Goal: Task Accomplishment & Management: Manage account settings

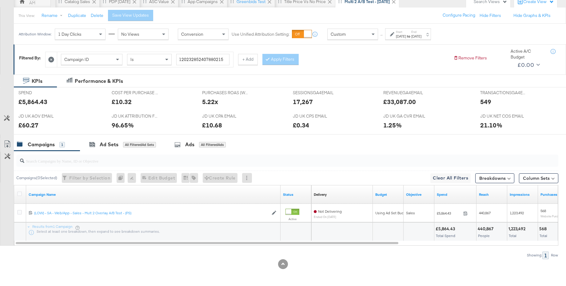
scroll to position [60, 0]
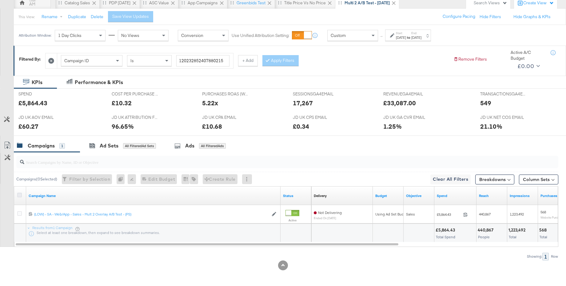
click at [18, 195] on icon at bounding box center [19, 195] width 5 height 5
click at [0, 0] on input "checkbox" at bounding box center [0, 0] width 0 height 0
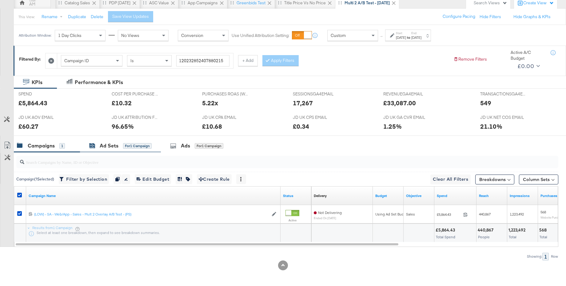
click at [107, 147] on div "Ad Sets" at bounding box center [109, 145] width 19 height 7
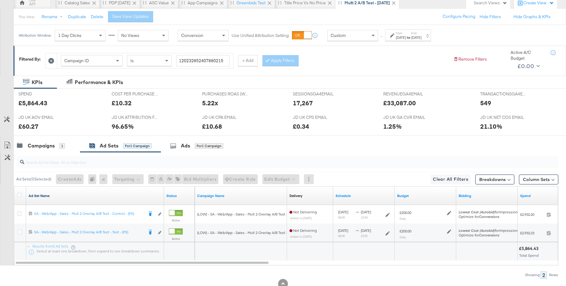
scroll to position [59, 0]
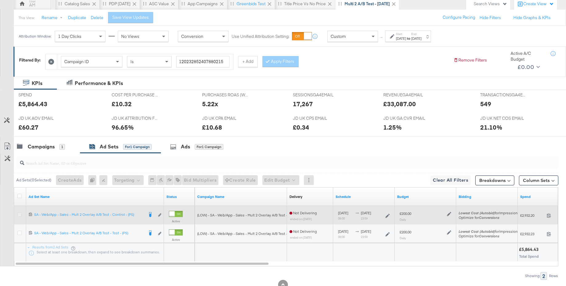
click at [19, 214] on icon at bounding box center [19, 214] width 5 height 5
click at [0, 0] on input "checkbox" at bounding box center [0, 0] width 0 height 0
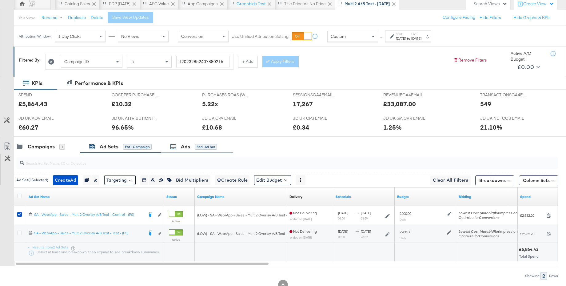
click at [184, 148] on div "Ads" at bounding box center [185, 146] width 9 height 7
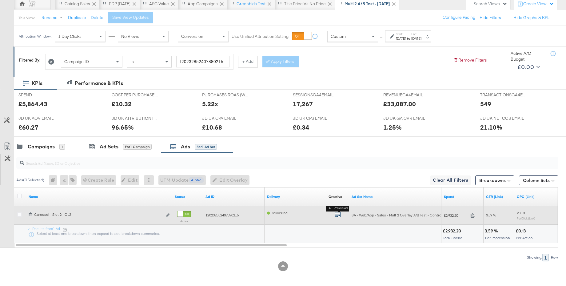
click at [339, 214] on icon "default" at bounding box center [338, 214] width 6 height 6
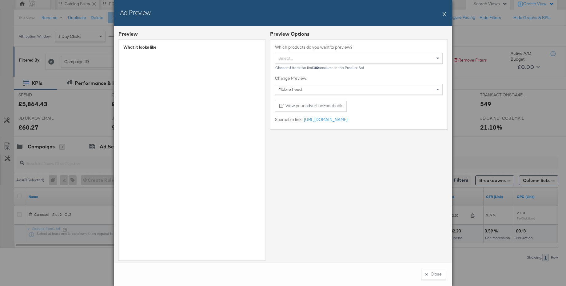
click at [446, 14] on div "Ad Preview X" at bounding box center [283, 13] width 339 height 26
click at [445, 15] on button "X" at bounding box center [444, 14] width 3 height 12
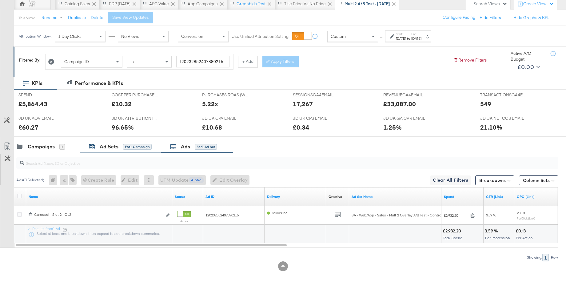
click at [114, 147] on div "Ad Sets" at bounding box center [109, 146] width 19 height 7
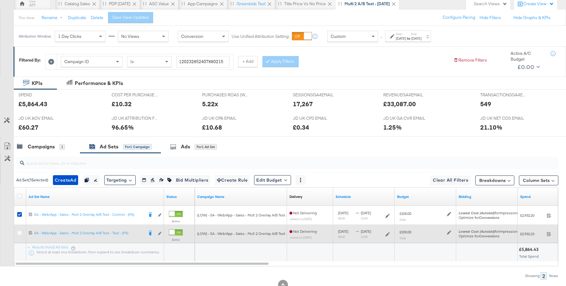
drag, startPoint x: 19, startPoint y: 234, endPoint x: 19, endPoint y: 224, distance: 9.6
click at [19, 234] on icon at bounding box center [19, 233] width 5 height 5
click at [0, 0] on input "checkbox" at bounding box center [0, 0] width 0 height 0
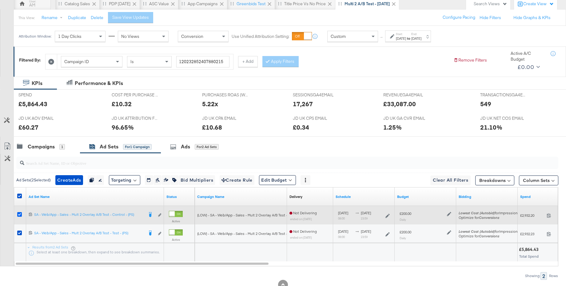
click at [19, 214] on icon at bounding box center [19, 214] width 5 height 5
click at [0, 0] on input "checkbox" at bounding box center [0, 0] width 0 height 0
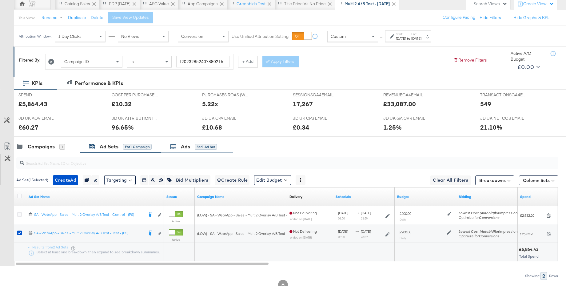
click at [185, 146] on div "Ads" at bounding box center [185, 146] width 9 height 7
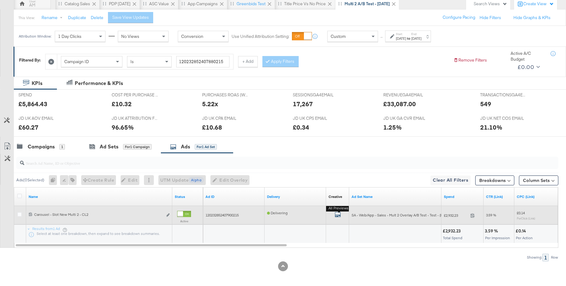
click at [336, 214] on icon "default" at bounding box center [338, 214] width 6 height 6
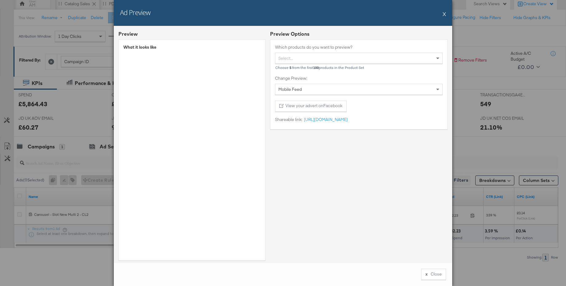
click at [445, 13] on button "X" at bounding box center [444, 14] width 3 height 12
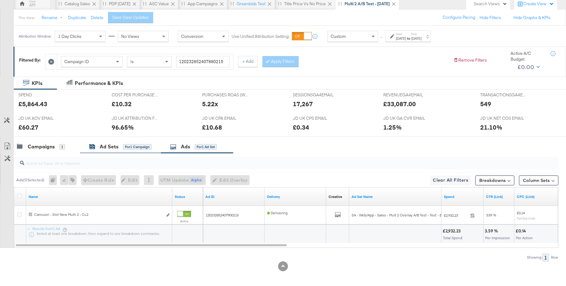
click at [105, 147] on div "Ad Sets" at bounding box center [109, 146] width 19 height 7
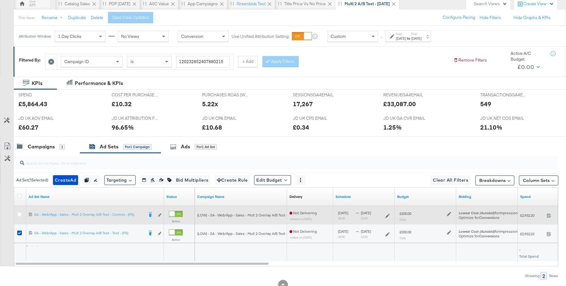
drag, startPoint x: 21, startPoint y: 213, endPoint x: 19, endPoint y: 224, distance: 10.2
click at [21, 213] on icon at bounding box center [19, 214] width 5 height 5
click at [0, 0] on input "checkbox" at bounding box center [0, 0] width 0 height 0
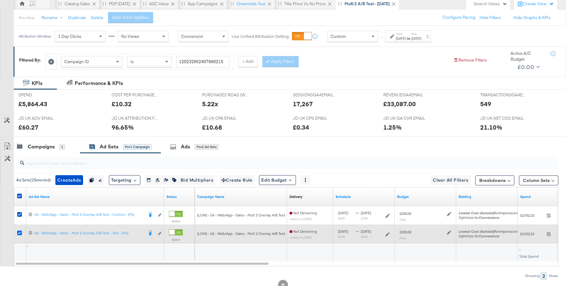
click at [19, 233] on icon at bounding box center [19, 233] width 5 height 5
click at [0, 0] on input "checkbox" at bounding box center [0, 0] width 0 height 0
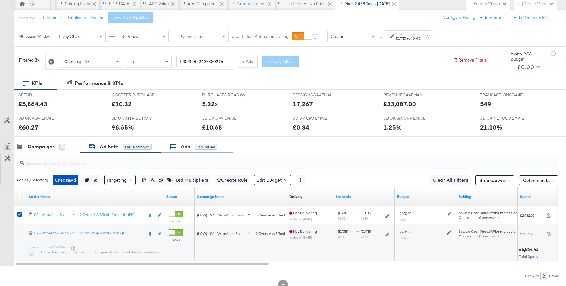
click at [184, 148] on div "Ads" at bounding box center [185, 146] width 9 height 7
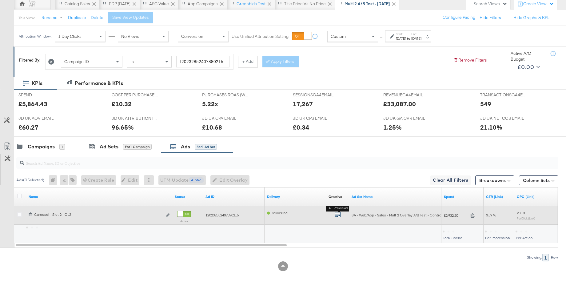
click at [337, 214] on icon "default" at bounding box center [338, 214] width 6 height 6
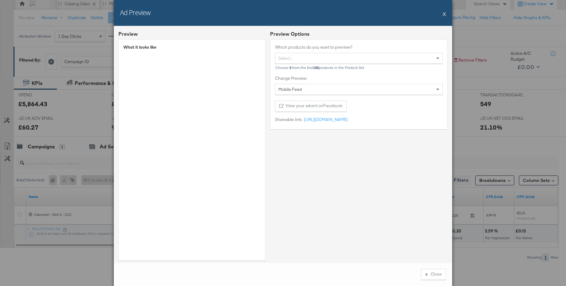
click at [286, 60] on div "Select..." at bounding box center [359, 58] width 167 height 10
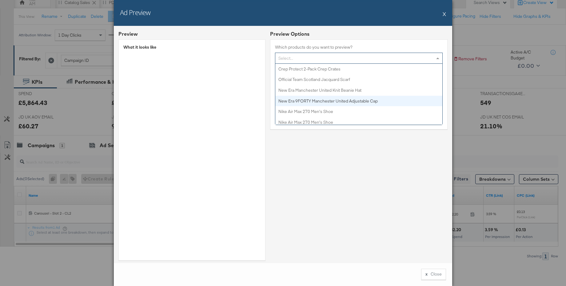
click at [341, 61] on div "Select..." at bounding box center [359, 58] width 167 height 10
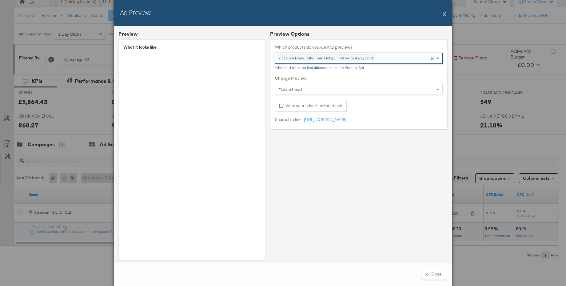
scroll to position [61, 0]
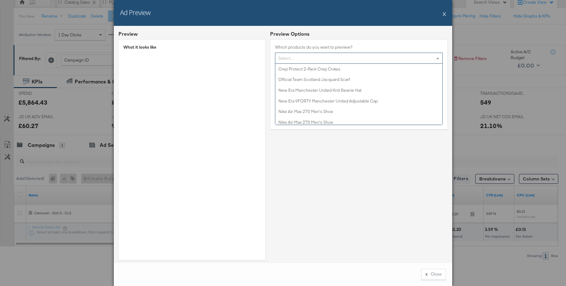
click at [324, 59] on div "Select..." at bounding box center [359, 58] width 167 height 10
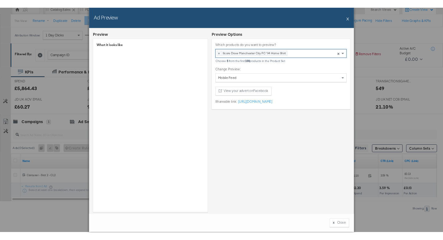
scroll to position [3, 0]
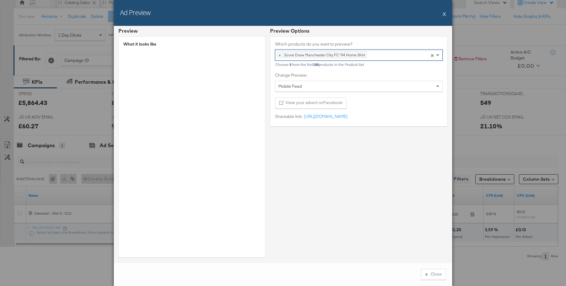
click at [445, 15] on button "X" at bounding box center [444, 14] width 3 height 12
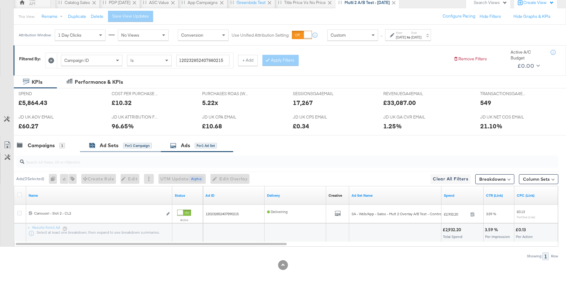
click at [105, 148] on div "Ad Sets" at bounding box center [109, 145] width 19 height 7
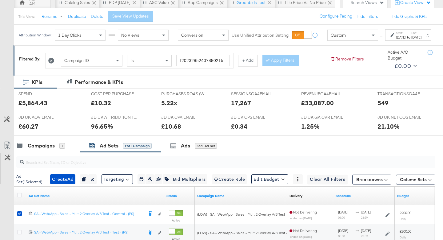
scroll to position [132, 0]
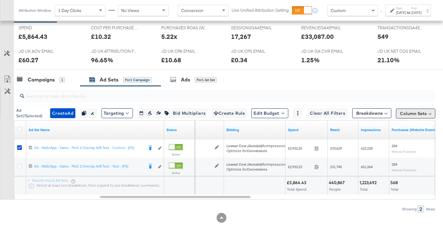
click at [413, 114] on button "Column Sets" at bounding box center [415, 113] width 39 height 10
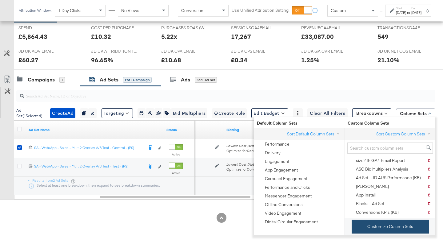
click at [363, 225] on button "Customize Column Sets" at bounding box center [390, 226] width 77 height 14
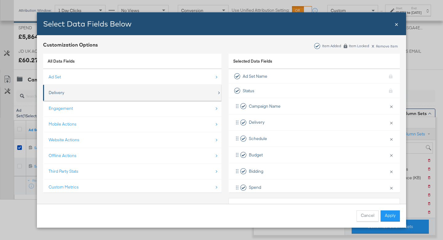
click at [58, 95] on div "Delivery" at bounding box center [133, 92] width 168 height 13
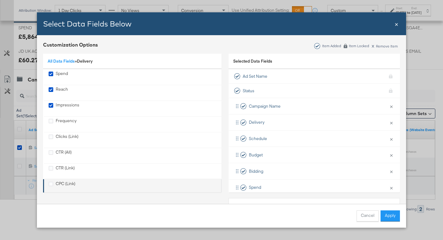
drag, startPoint x: 50, startPoint y: 183, endPoint x: 58, endPoint y: 184, distance: 8.4
click at [50, 183] on icon "CPC (Link)" at bounding box center [51, 183] width 5 height 5
click at [0, 0] on input "CPC (Link)" at bounding box center [0, 0] width 0 height 0
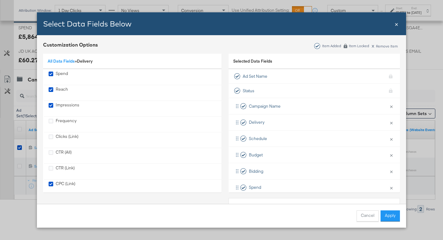
click at [390, 218] on button "Apply" at bounding box center [390, 215] width 19 height 11
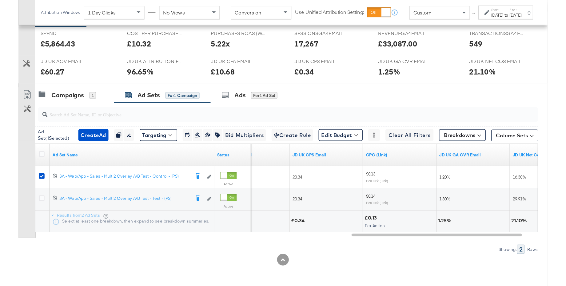
scroll to position [80, 0]
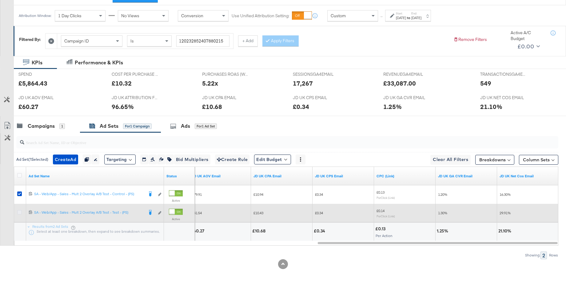
click at [17, 214] on icon at bounding box center [19, 212] width 5 height 5
click at [0, 0] on input "checkbox" at bounding box center [0, 0] width 0 height 0
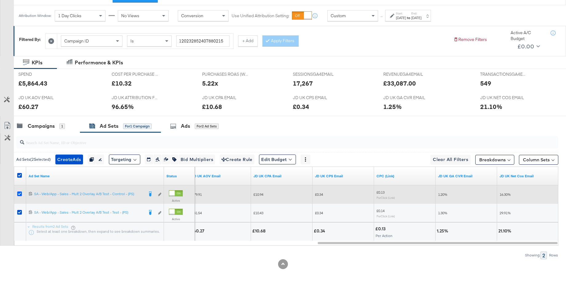
click at [19, 194] on icon at bounding box center [19, 193] width 5 height 5
click at [0, 0] on input "checkbox" at bounding box center [0, 0] width 0 height 0
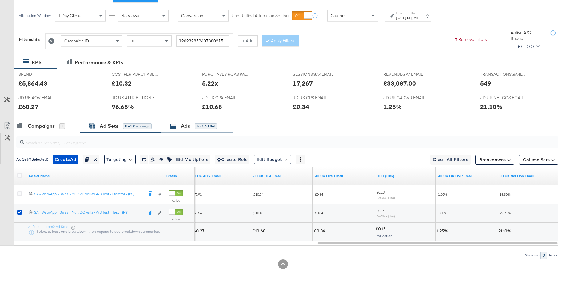
click at [187, 126] on div "Ads" at bounding box center [185, 126] width 9 height 7
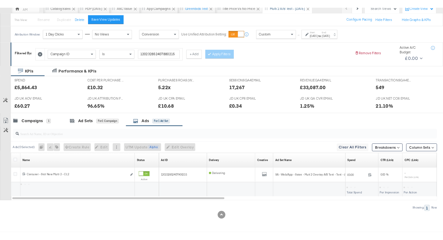
scroll to position [62, 0]
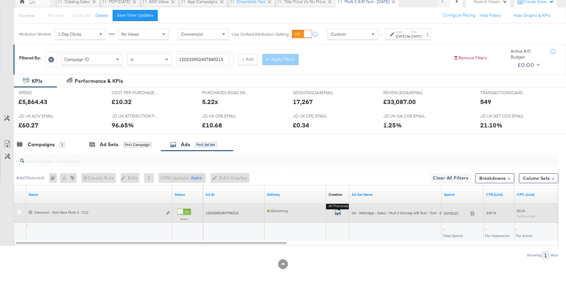
click at [340, 213] on icon "default" at bounding box center [338, 212] width 6 height 6
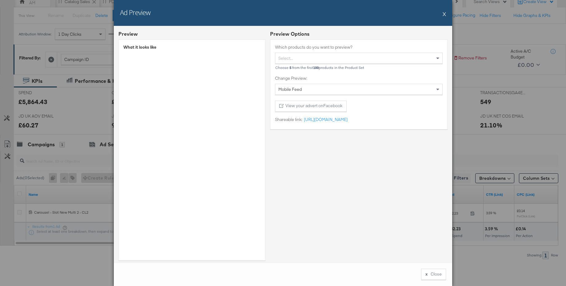
click at [443, 14] on button "X" at bounding box center [444, 14] width 3 height 12
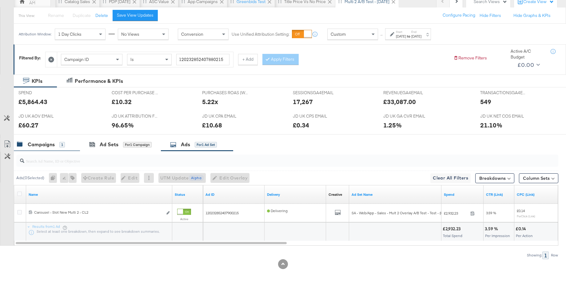
click at [40, 142] on div "Campaigns" at bounding box center [41, 144] width 27 height 7
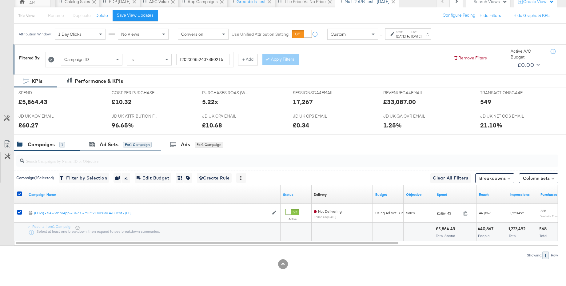
click at [106, 149] on div "Ad Sets for 1 Campaign" at bounding box center [120, 144] width 81 height 13
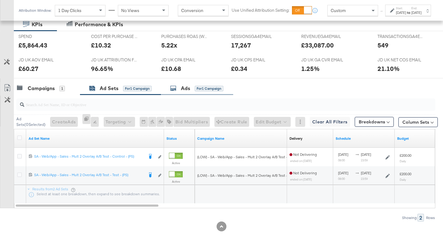
scroll to position [132, 0]
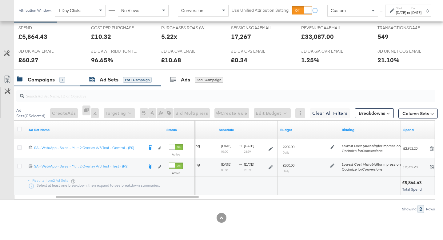
click at [38, 75] on div "Campaigns 1" at bounding box center [47, 79] width 66 height 13
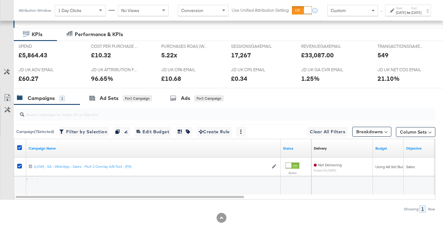
scroll to position [114, 0]
click at [112, 100] on div "Ad Sets" at bounding box center [109, 98] width 19 height 7
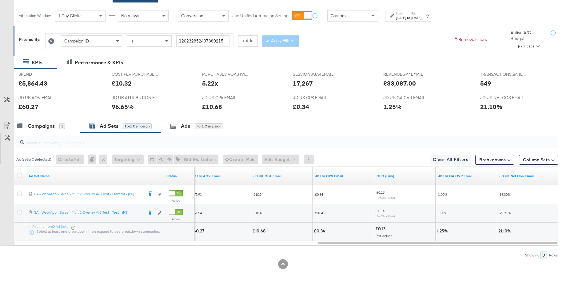
scroll to position [0, 0]
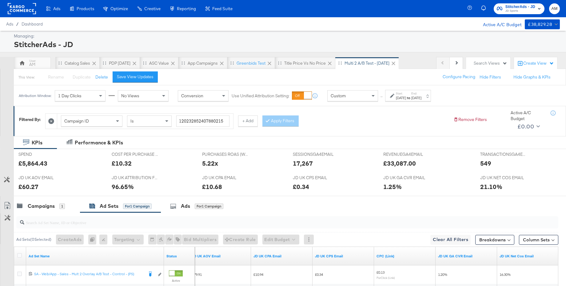
click at [517, 10] on span "JD Sports" at bounding box center [521, 11] width 30 height 5
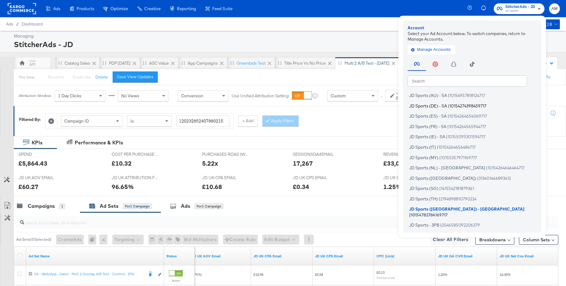
click at [431, 107] on span "JD Sports (DE) - SA" at bounding box center [428, 105] width 38 height 5
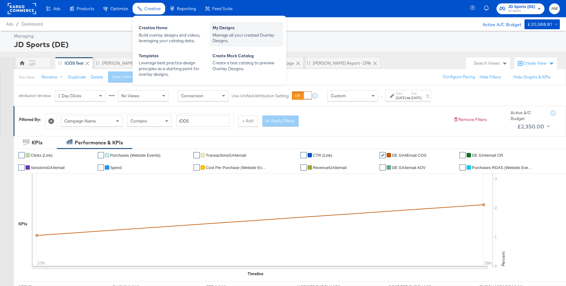
click at [222, 30] on div "My Designs" at bounding box center [247, 28] width 68 height 7
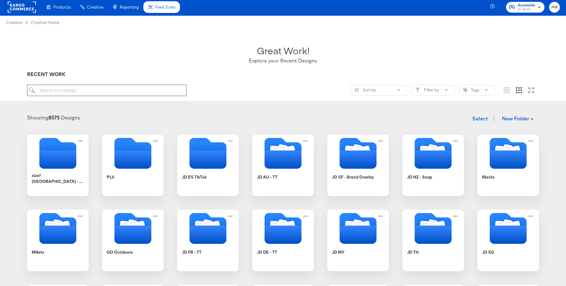
scroll to position [2, 0]
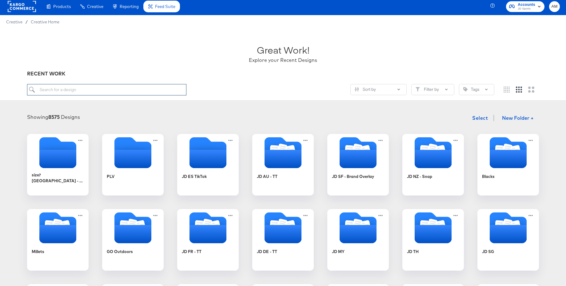
click at [99, 88] on input "search" at bounding box center [106, 89] width 159 height 11
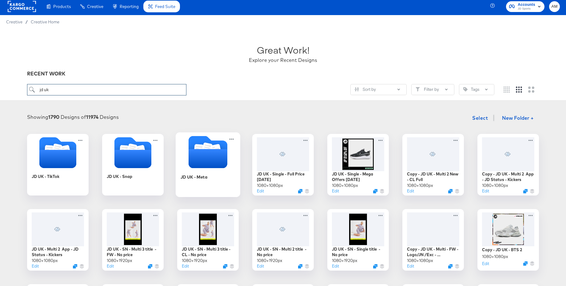
scroll to position [1, 0]
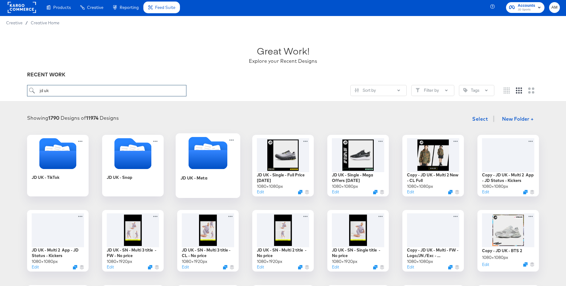
type input "jd uk"
click at [206, 151] on icon "Folder" at bounding box center [208, 159] width 39 height 19
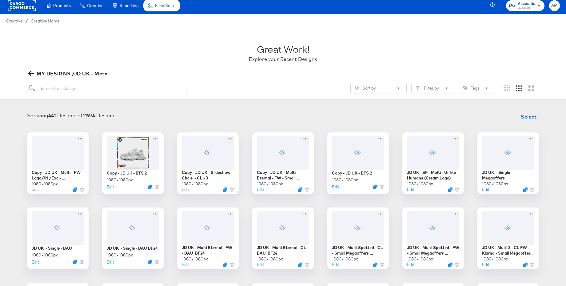
scroll to position [0, 0]
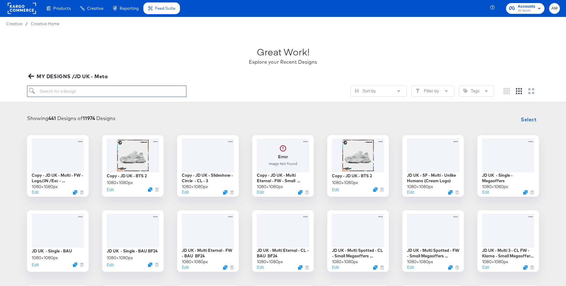
click at [81, 94] on input "search" at bounding box center [106, 91] width 159 height 11
click at [30, 76] on icon "button" at bounding box center [31, 76] width 6 height 5
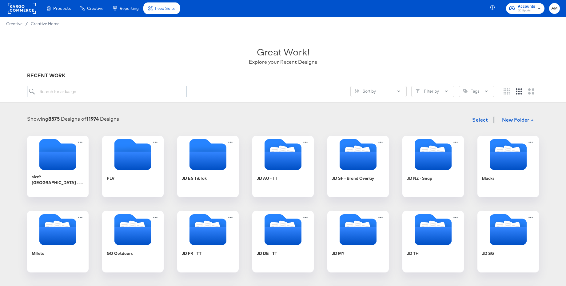
click at [48, 91] on input "search" at bounding box center [106, 91] width 159 height 11
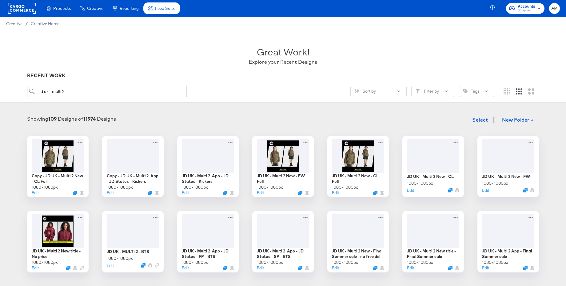
type input "jd uk - multi 2"
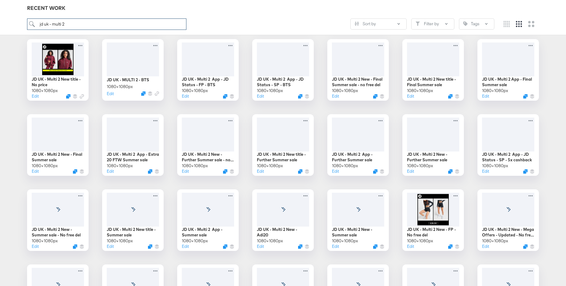
scroll to position [209, 0]
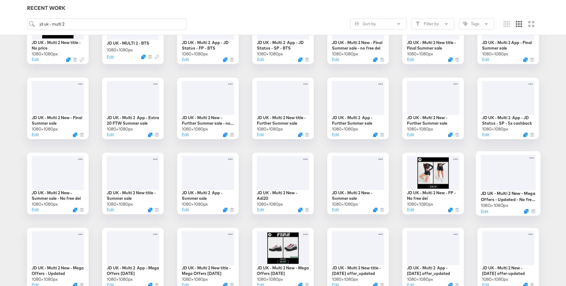
click at [501, 163] on div at bounding box center [508, 172] width 55 height 35
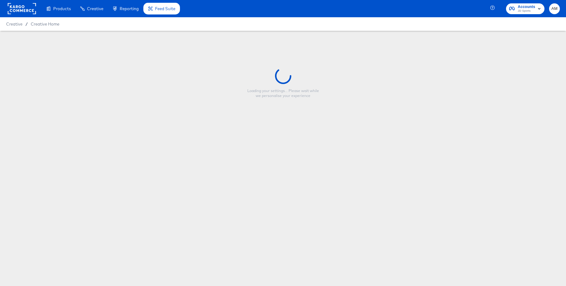
type input "JD UK - Multi 2 New - Mega Offers - Updated - No free del"
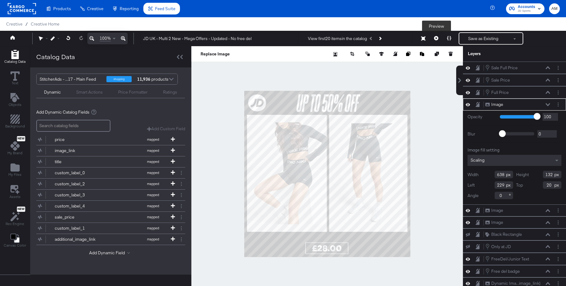
click at [436, 39] on icon at bounding box center [436, 38] width 4 height 4
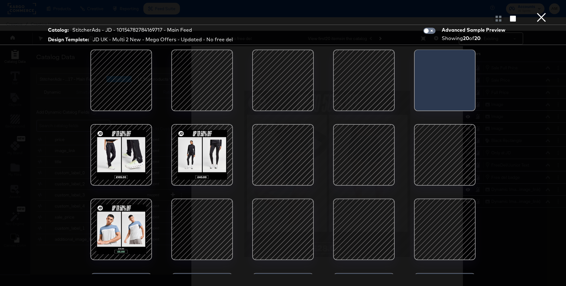
click at [438, 162] on div at bounding box center [445, 155] width 52 height 52
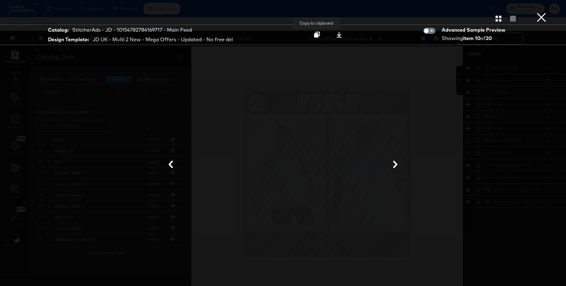
click at [316, 35] on icon at bounding box center [317, 35] width 6 height 6
click at [385, 58] on div at bounding box center [283, 165] width 462 height 224
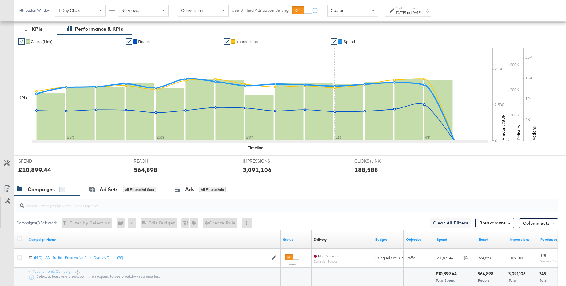
scroll to position [115, 0]
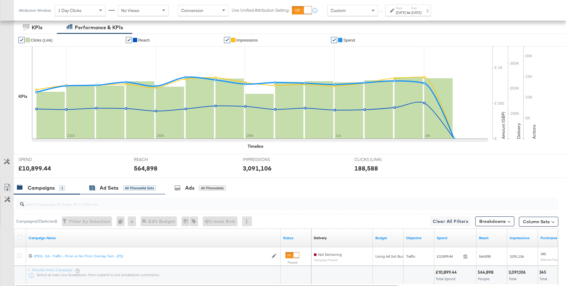
click at [105, 190] on div "Ad Sets" at bounding box center [109, 187] width 19 height 7
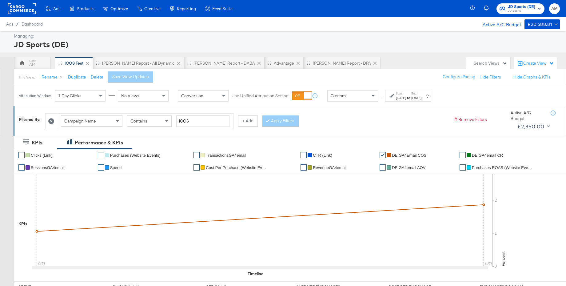
click at [20, 3] on rect at bounding box center [22, 8] width 28 height 11
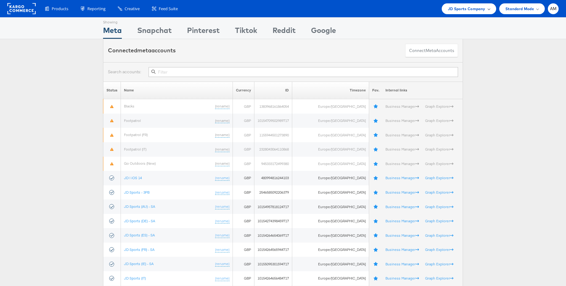
click at [488, 9] on span at bounding box center [489, 8] width 3 height 3
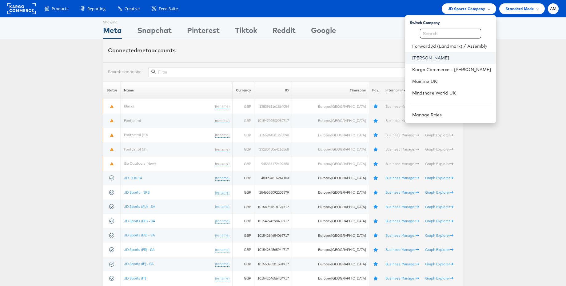
click at [431, 58] on link "[PERSON_NAME]" at bounding box center [452, 58] width 79 height 6
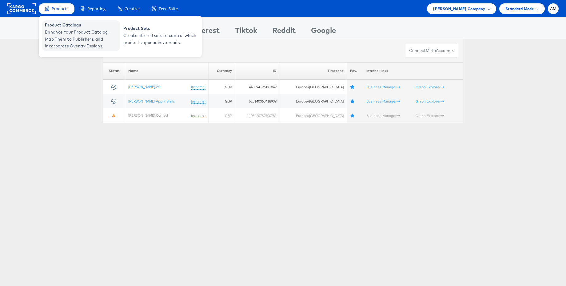
click at [65, 30] on span "Enhance Your Product Catalog, Map Them to Publishers, and Incorporate Overlay D…" at bounding box center [82, 39] width 74 height 21
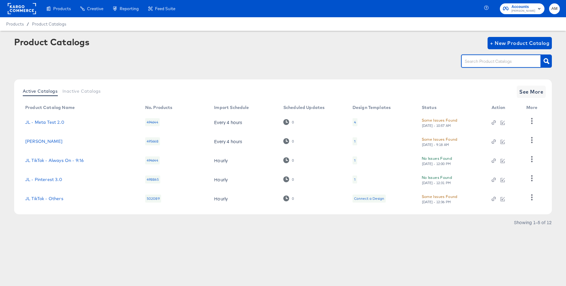
click at [489, 62] on input "text" at bounding box center [497, 61] width 66 height 7
click at [528, 91] on span "See More" at bounding box center [532, 91] width 24 height 9
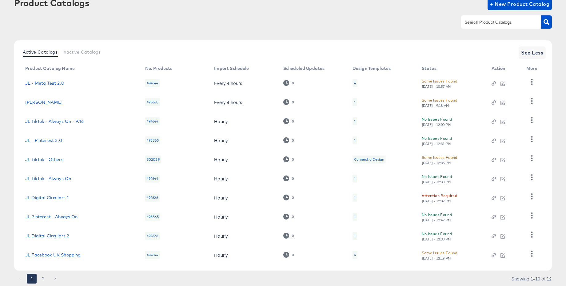
scroll to position [58, 0]
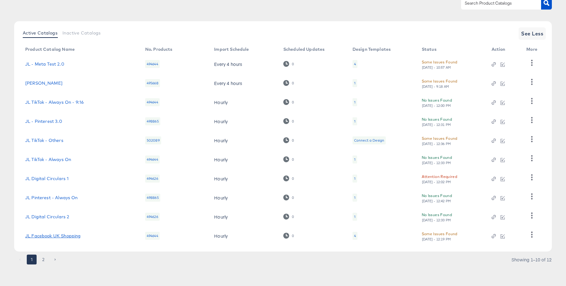
click at [55, 236] on link "JL Facebook UK Shopping" at bounding box center [52, 235] width 55 height 5
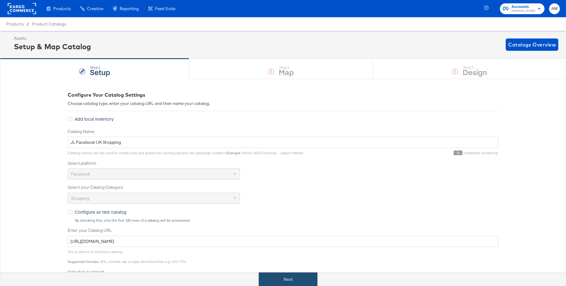
click at [284, 274] on button "Next" at bounding box center [288, 279] width 59 height 14
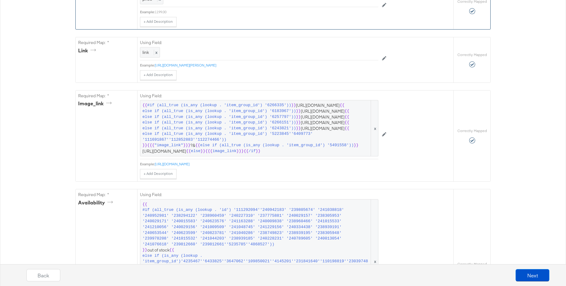
scroll to position [321, 0]
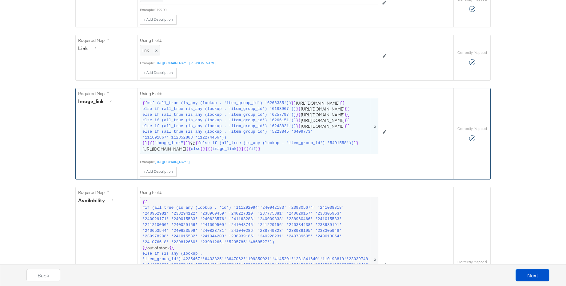
click at [310, 152] on span "{{ #if (all_true (is_any (lookup . 'item_group_id') '6266335')) }} https://john…" at bounding box center [260, 125] width 234 height 51
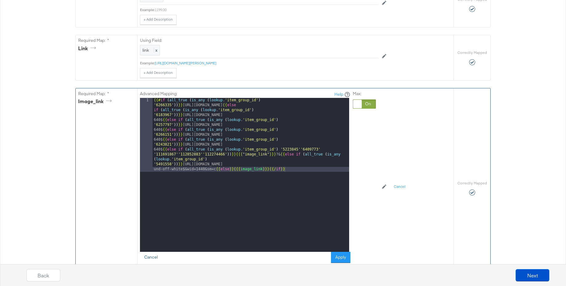
click at [152, 257] on button "Cancel" at bounding box center [151, 257] width 22 height 11
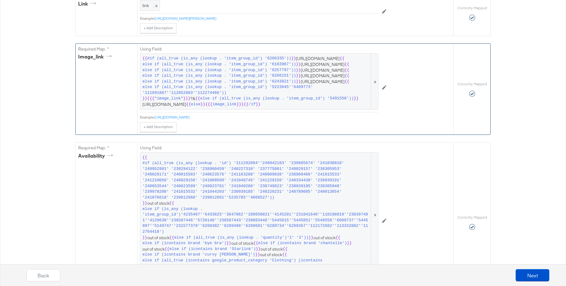
scroll to position [344, 0]
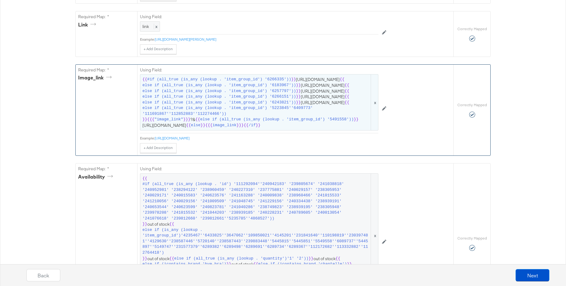
click at [264, 128] on span "{{ #if (all_true (is_any (lookup . 'item_group_id') '6266335')) }} https://john…" at bounding box center [260, 102] width 234 height 51
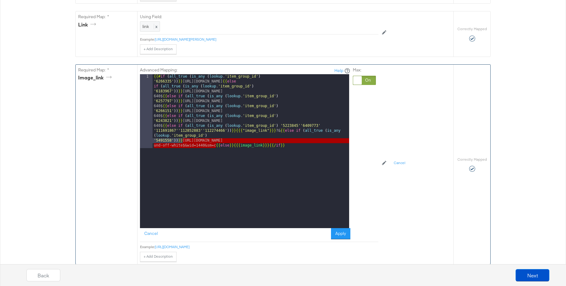
drag, startPoint x: 217, startPoint y: 146, endPoint x: 183, endPoint y: 141, distance: 33.9
click at [183, 141] on div "{{# if ( all_true ( is_any ( lookup . 'item_group_id' ) '6266335' )) }} https:/…" at bounding box center [251, 225] width 197 height 302
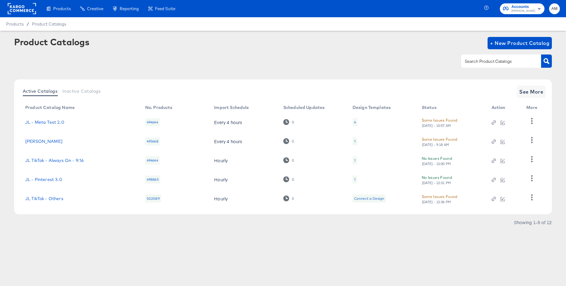
click at [529, 9] on span "John Lewis" at bounding box center [524, 11] width 24 height 5
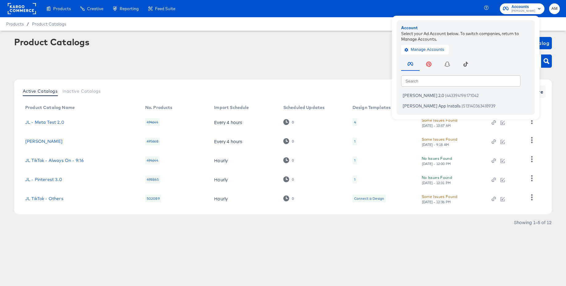
click at [17, 9] on rect at bounding box center [22, 8] width 28 height 11
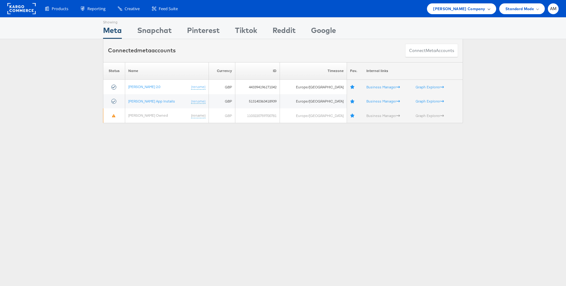
click at [467, 11] on span "[PERSON_NAME] Company" at bounding box center [459, 9] width 52 height 6
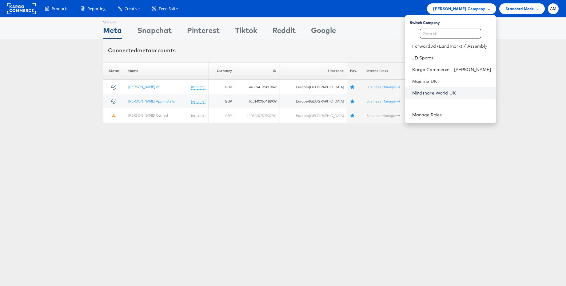
click at [443, 90] on link "Mindshare World UK" at bounding box center [452, 93] width 79 height 6
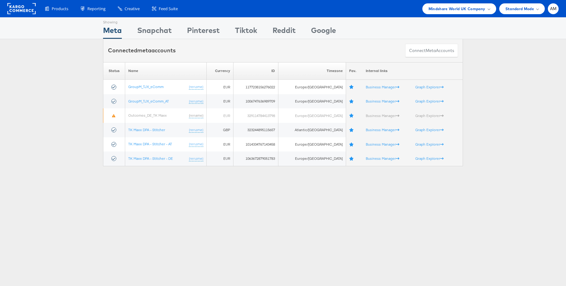
scroll to position [1, 0]
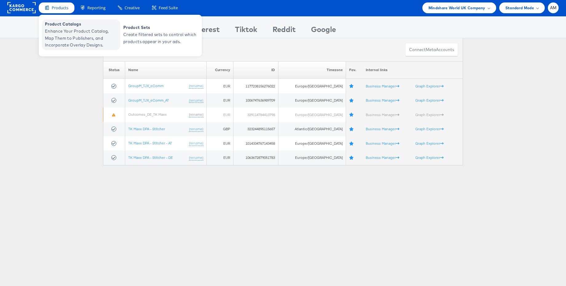
click at [65, 30] on span "Enhance Your Product Catalog, Map Them to Publishers, and Incorporate Overlay D…" at bounding box center [82, 38] width 74 height 21
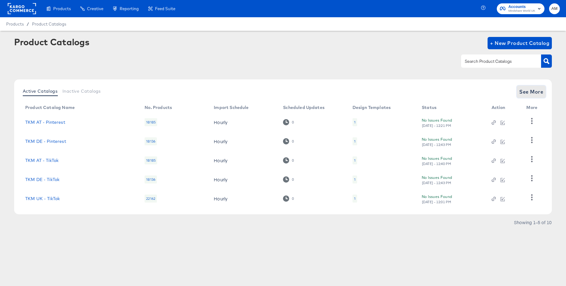
click at [542, 89] on span "See More" at bounding box center [532, 91] width 24 height 9
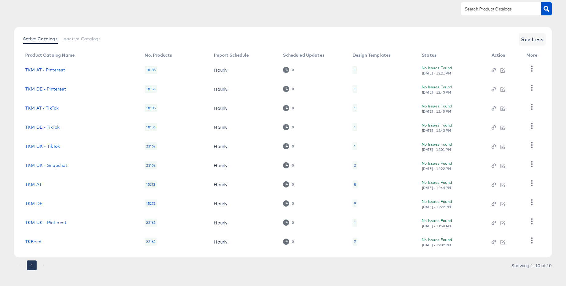
scroll to position [58, 0]
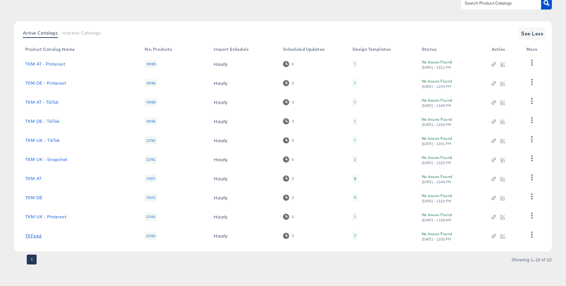
click at [35, 235] on link "TKFeed" at bounding box center [33, 235] width 16 height 5
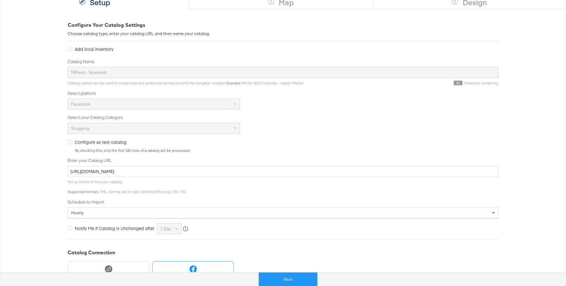
scroll to position [80, 0]
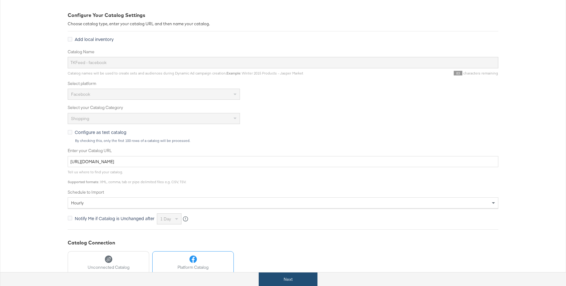
click at [287, 276] on button "Next" at bounding box center [288, 279] width 59 height 14
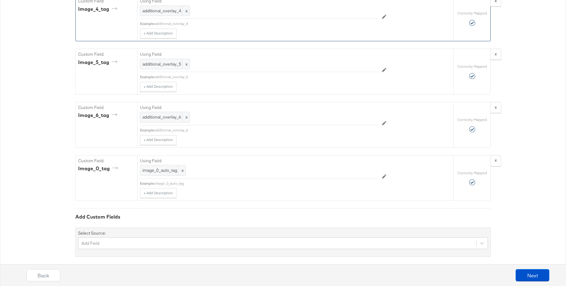
scroll to position [1317, 0]
click at [530, 276] on button "Next" at bounding box center [533, 275] width 34 height 12
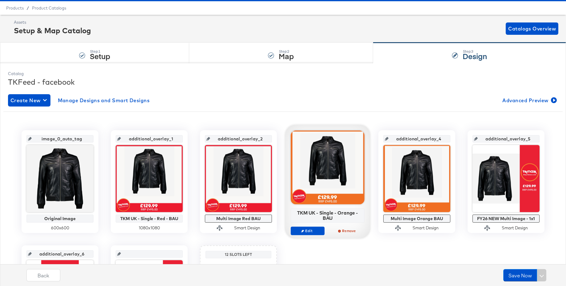
scroll to position [0, 0]
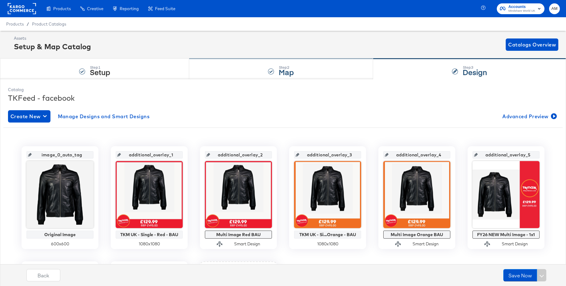
click at [236, 68] on div "Step: 2 Map" at bounding box center [281, 69] width 184 height 20
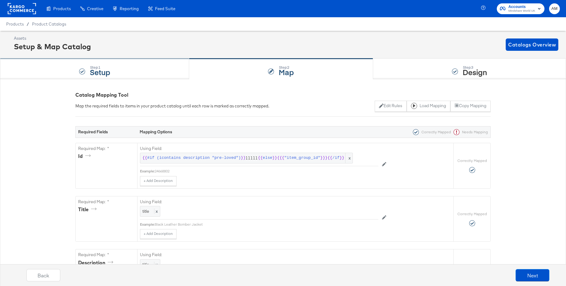
click at [92, 64] on div "Step: 1 Setup" at bounding box center [100, 68] width 20 height 11
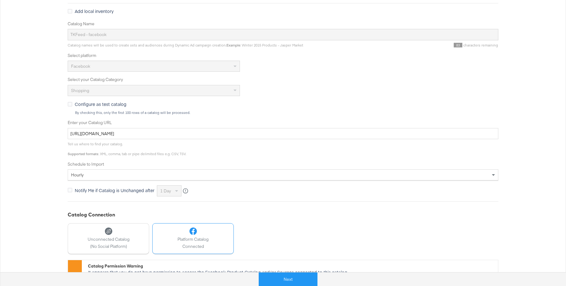
scroll to position [39, 0]
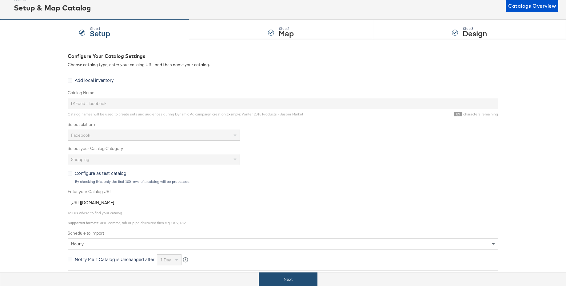
click at [283, 279] on button "Next" at bounding box center [288, 279] width 59 height 14
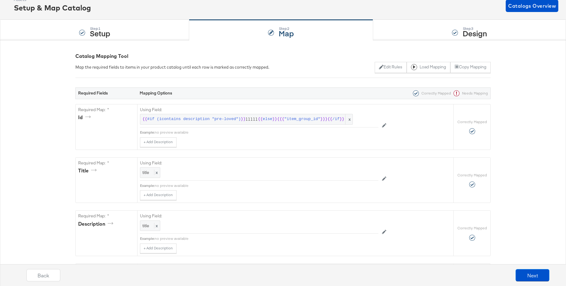
scroll to position [0, 0]
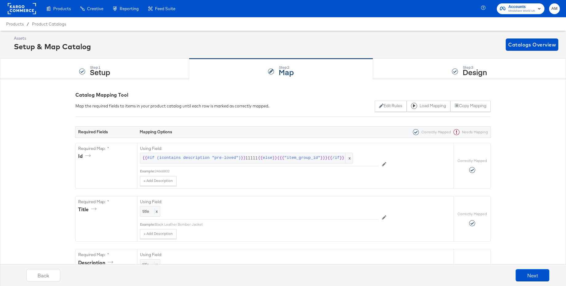
click at [22, 10] on rect at bounding box center [22, 8] width 28 height 11
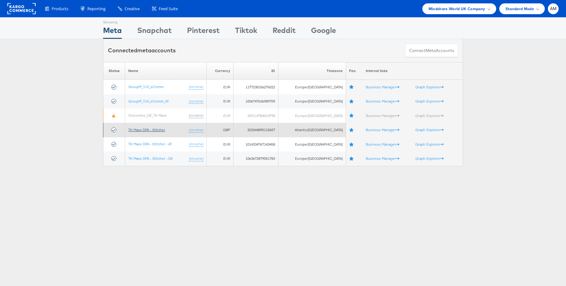
click at [149, 130] on link "TK Maxx DPA - Stitcher" at bounding box center [146, 129] width 37 height 5
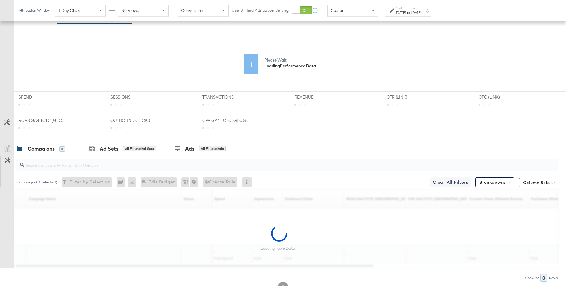
scroll to position [157, 0]
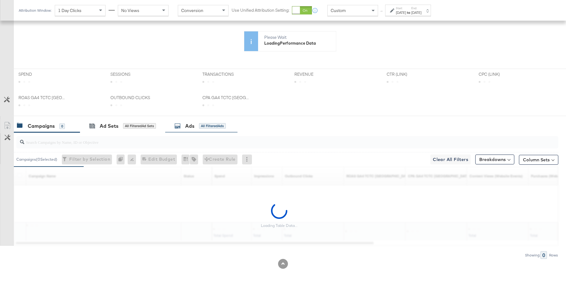
click at [188, 129] on div "Ads" at bounding box center [189, 126] width 9 height 7
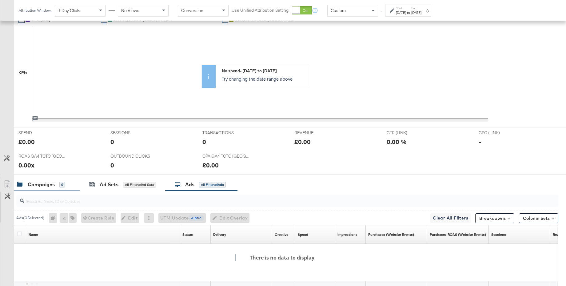
click at [53, 186] on div "Campaigns" at bounding box center [41, 184] width 27 height 7
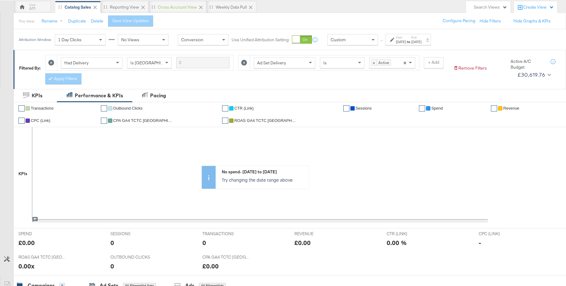
scroll to position [0, 0]
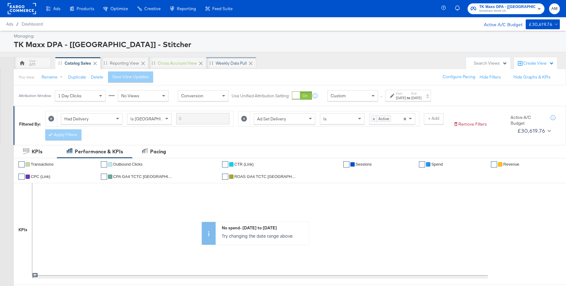
click at [231, 64] on div "Weekly data pull" at bounding box center [231, 63] width 31 height 6
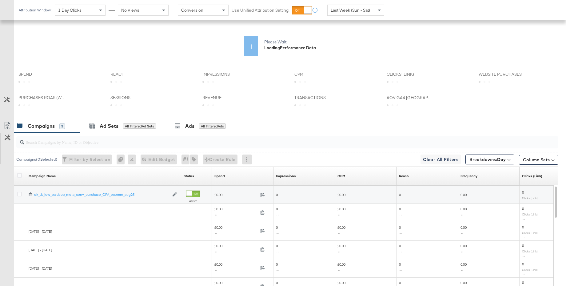
scroll to position [168, 0]
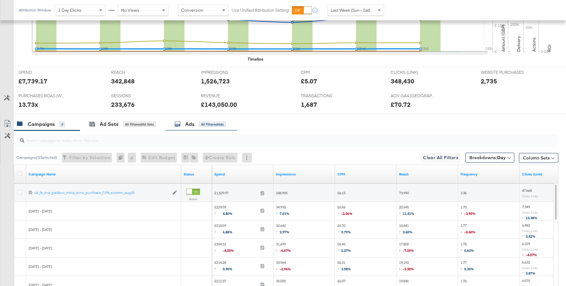
click at [185, 122] on div "Ads All Filtered Ads" at bounding box center [200, 124] width 51 height 7
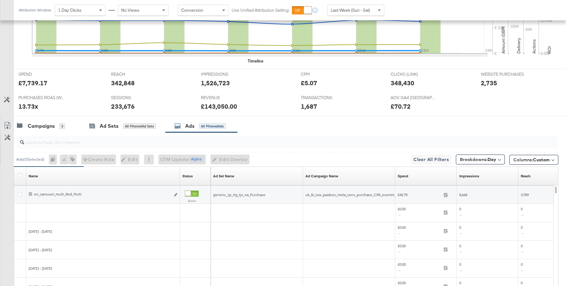
scroll to position [228, 0]
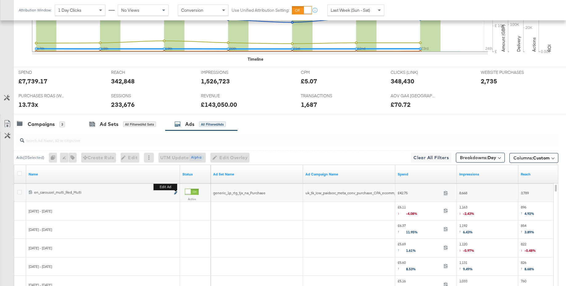
click at [175, 192] on icon "link" at bounding box center [175, 192] width 3 height 3
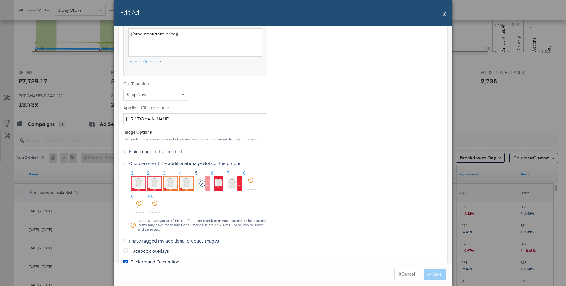
scroll to position [448, 0]
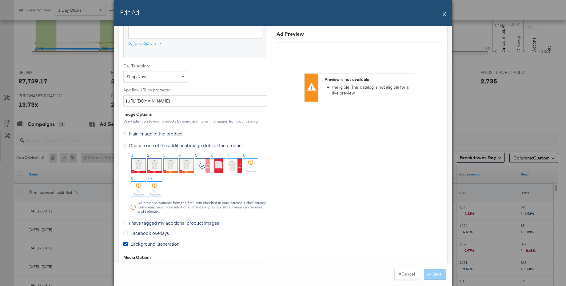
click at [125, 223] on icon at bounding box center [124, 222] width 3 height 3
click at [0, 0] on input "I have tagged my additional product images" at bounding box center [0, 0] width 0 height 0
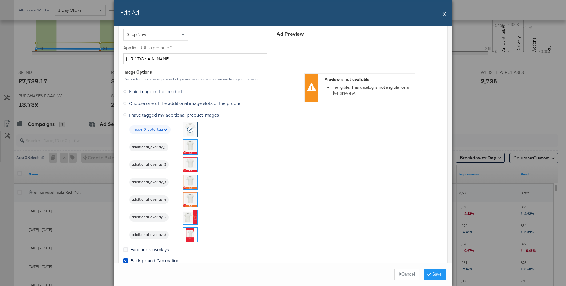
scroll to position [514, 0]
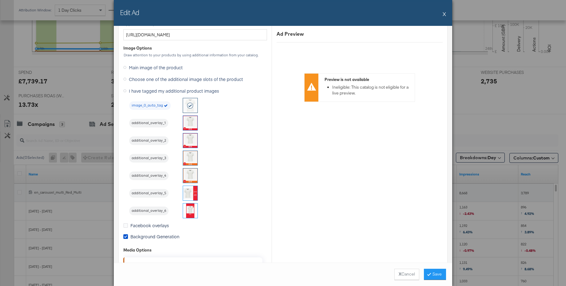
click at [445, 15] on button "X" at bounding box center [444, 14] width 3 height 12
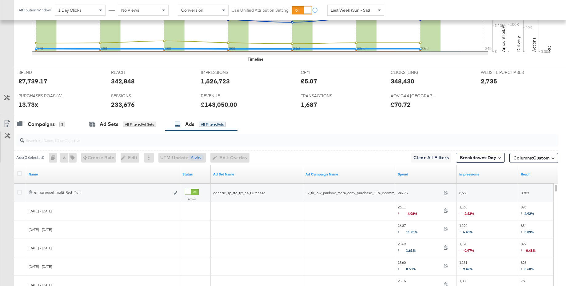
scroll to position [0, 0]
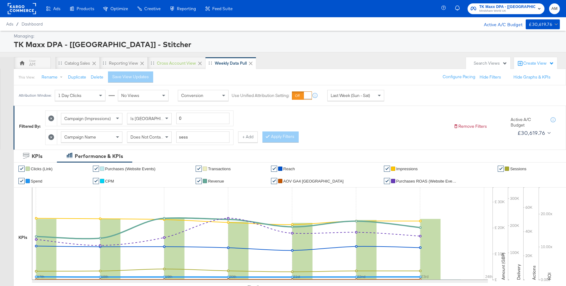
click at [24, 8] on rect at bounding box center [22, 8] width 28 height 11
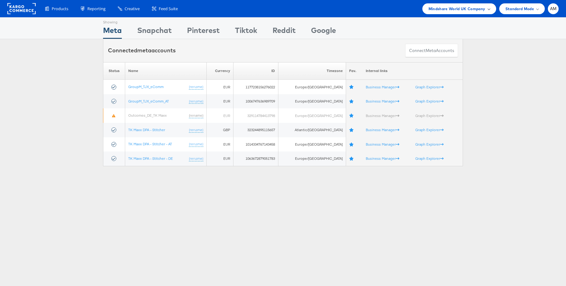
click at [453, 11] on span "Mindshare World UK Company" at bounding box center [457, 9] width 57 height 6
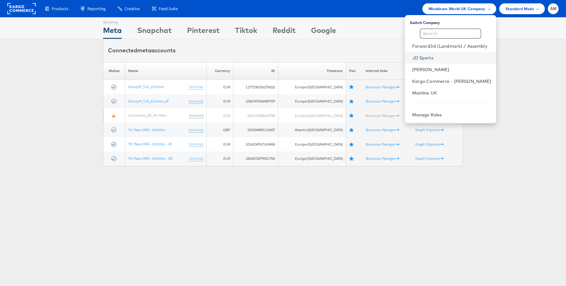
click at [436, 56] on link "JD Sports" at bounding box center [452, 58] width 79 height 6
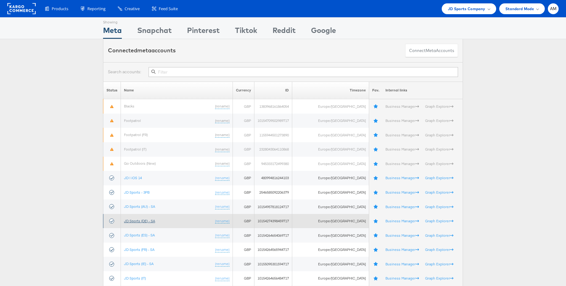
click at [141, 221] on link "JD Sports (DE) - SA" at bounding box center [139, 221] width 31 height 5
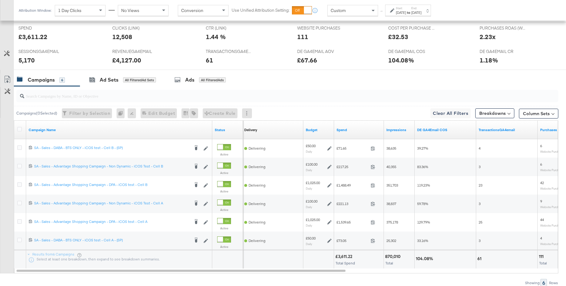
scroll to position [261, 0]
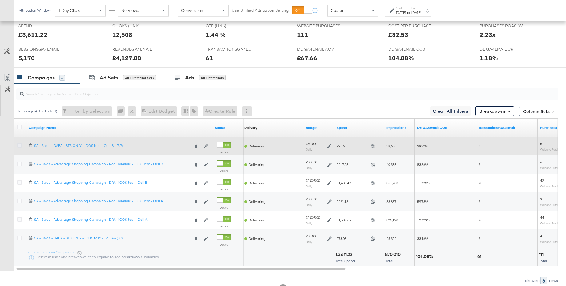
click at [21, 145] on icon at bounding box center [19, 145] width 5 height 5
click at [0, 0] on input "checkbox" at bounding box center [0, 0] width 0 height 0
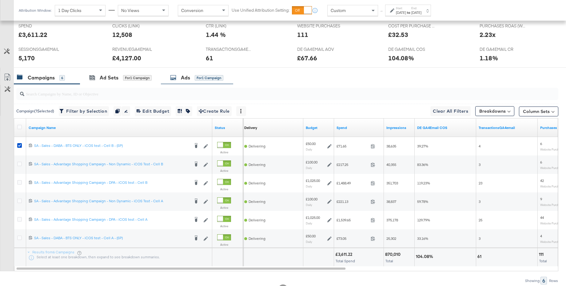
click at [185, 79] on div "Ads" at bounding box center [185, 77] width 9 height 7
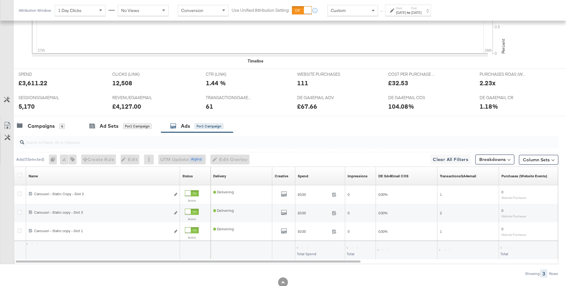
scroll to position [231, 0]
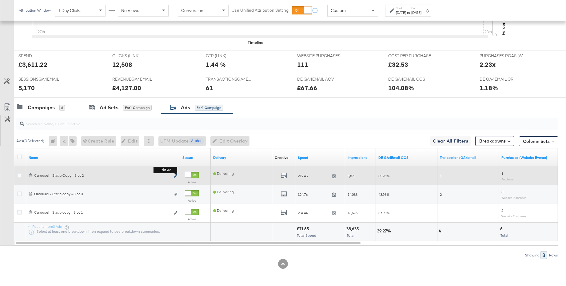
click at [176, 175] on icon "link" at bounding box center [175, 175] width 3 height 3
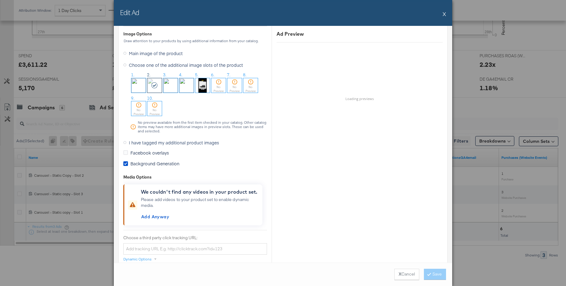
scroll to position [529, 0]
click at [126, 141] on icon at bounding box center [124, 141] width 3 height 3
click at [0, 0] on input "I have tagged my additional product images" at bounding box center [0, 0] width 0 height 0
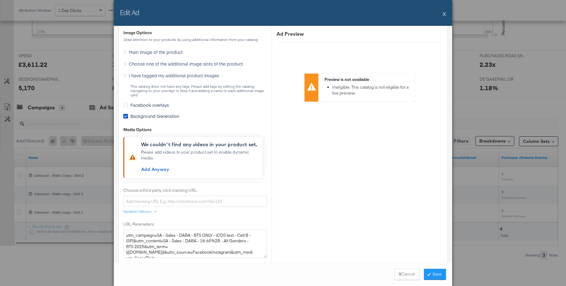
click at [446, 15] on button "X" at bounding box center [444, 14] width 3 height 12
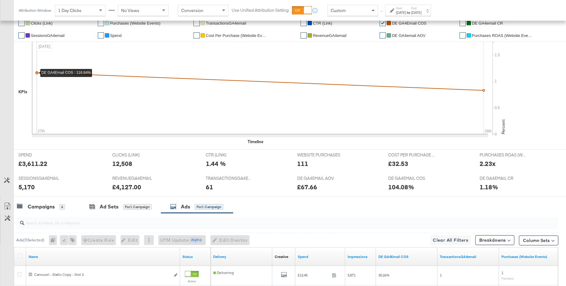
scroll to position [131, 0]
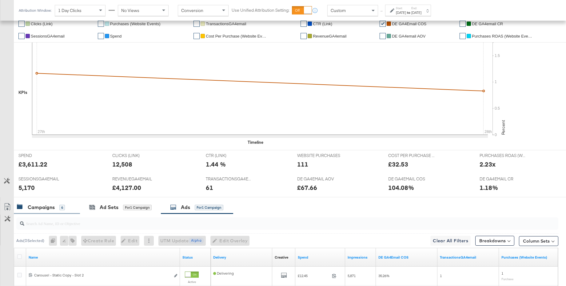
click at [38, 209] on div "Campaigns" at bounding box center [41, 207] width 27 height 7
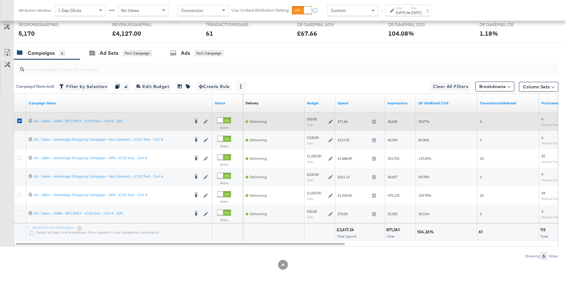
scroll to position [287, 0]
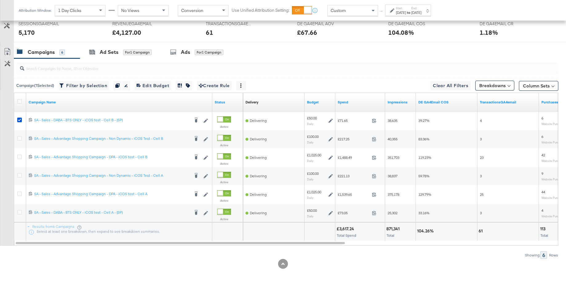
click at [353, 8] on div "Custom" at bounding box center [353, 10] width 50 height 10
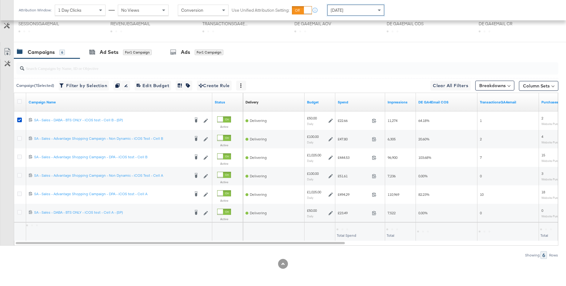
scroll to position [286, 0]
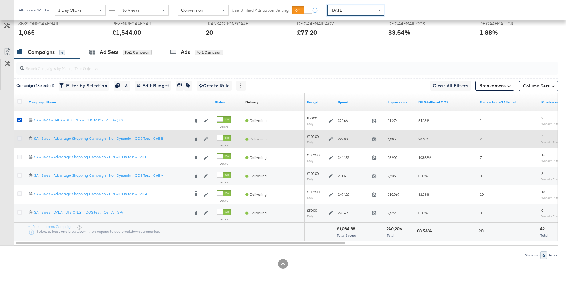
click at [20, 139] on icon at bounding box center [19, 138] width 5 height 5
click at [0, 0] on input "checkbox" at bounding box center [0, 0] width 0 height 0
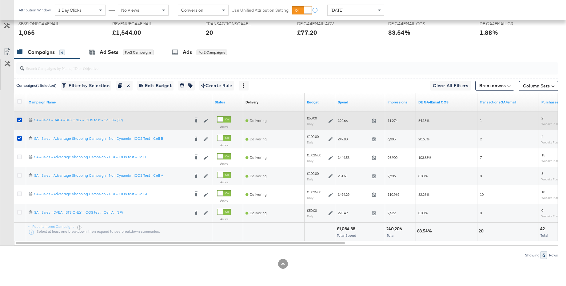
drag, startPoint x: 20, startPoint y: 121, endPoint x: 22, endPoint y: 123, distance: 3.3
click at [20, 121] on icon at bounding box center [19, 120] width 5 height 5
click at [0, 0] on input "checkbox" at bounding box center [0, 0] width 0 height 0
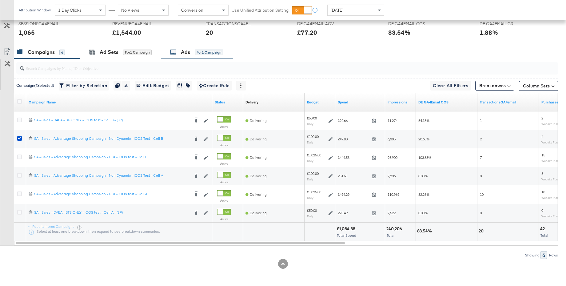
click at [183, 50] on div "Ads" at bounding box center [185, 52] width 9 height 7
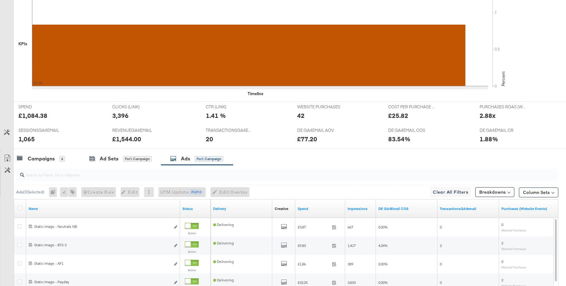
scroll to position [209, 0]
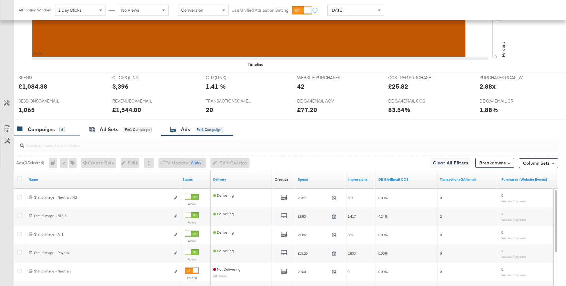
click at [43, 126] on div "Campaigns" at bounding box center [41, 129] width 27 height 7
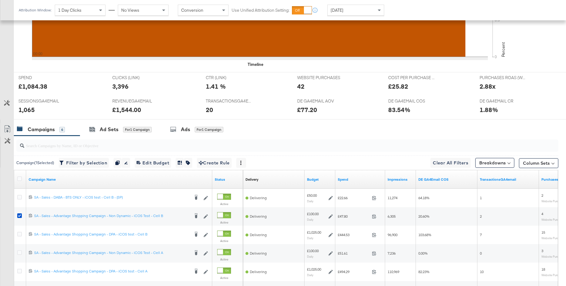
click at [46, 130] on div "Campaigns" at bounding box center [41, 129] width 27 height 7
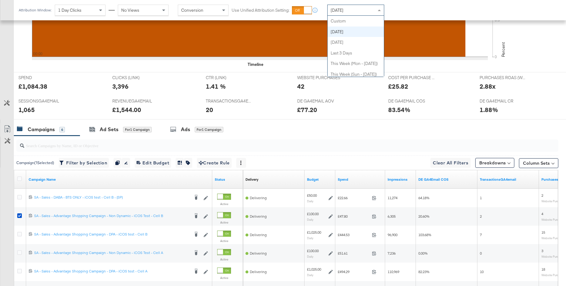
click at [341, 12] on span "[DATE]" at bounding box center [337, 10] width 13 height 6
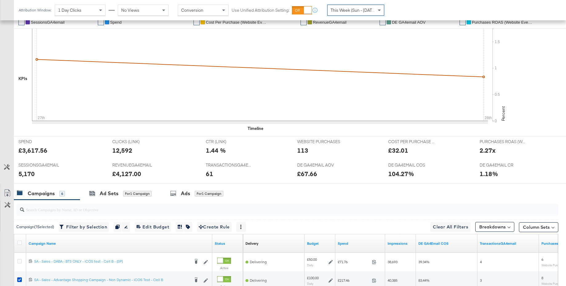
scroll to position [135, 0]
